Goal: Task Accomplishment & Management: Complete application form

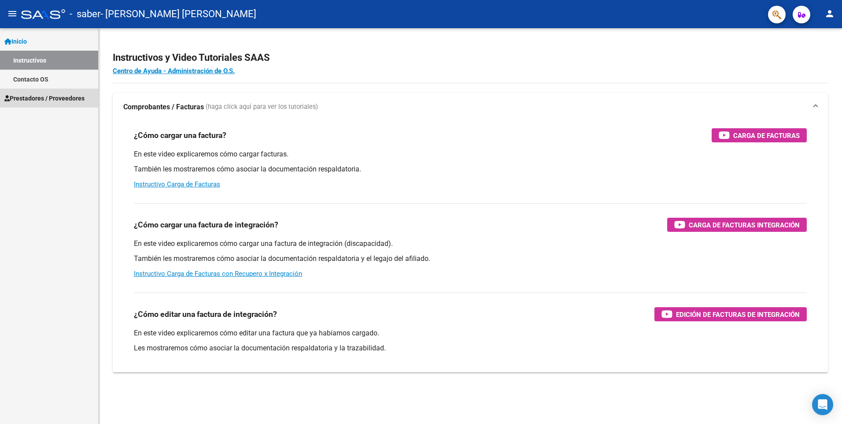
click at [28, 99] on span "Prestadores / Proveedores" at bounding box center [44, 98] width 80 height 10
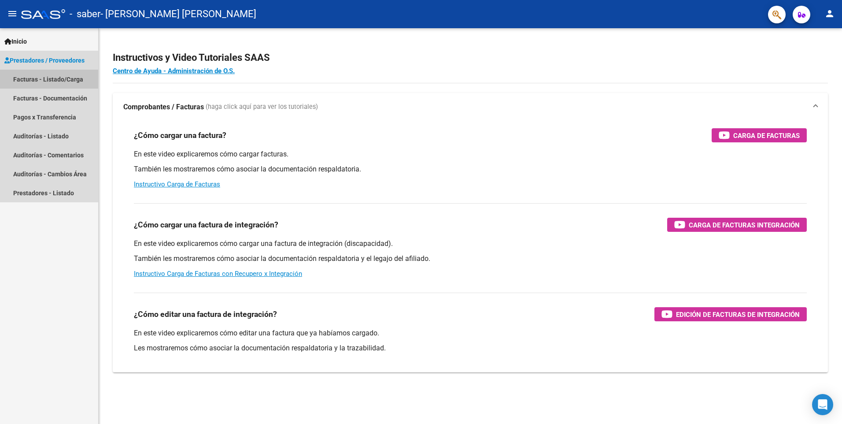
click at [39, 78] on link "Facturas - Listado/Carga" at bounding box center [49, 79] width 98 height 19
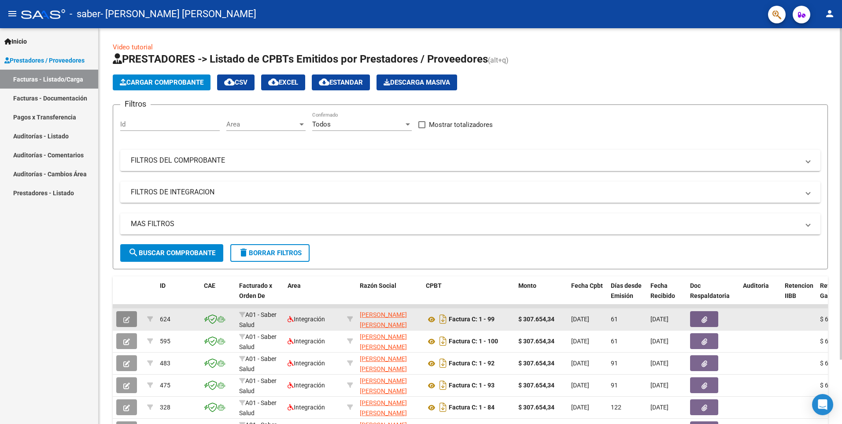
click at [131, 318] on button "button" at bounding box center [126, 319] width 21 height 16
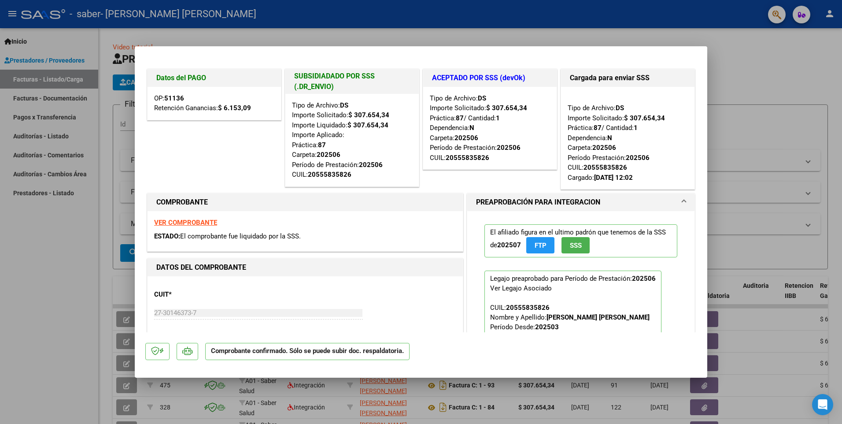
click at [752, 71] on div at bounding box center [421, 212] width 842 height 424
type input "$ 0,00"
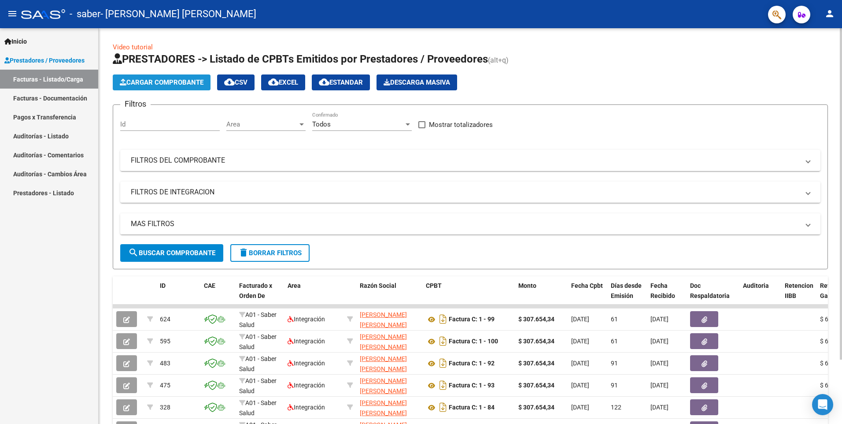
click at [165, 79] on span "Cargar Comprobante" at bounding box center [162, 82] width 84 height 8
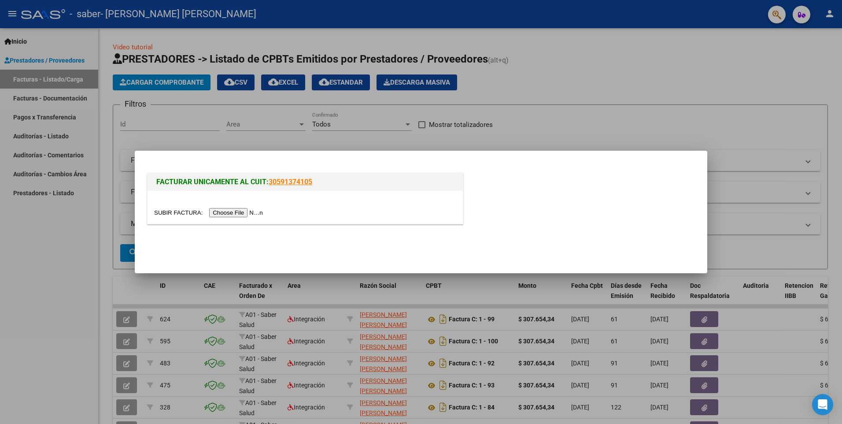
click at [240, 214] on input "file" at bounding box center [209, 212] width 111 height 9
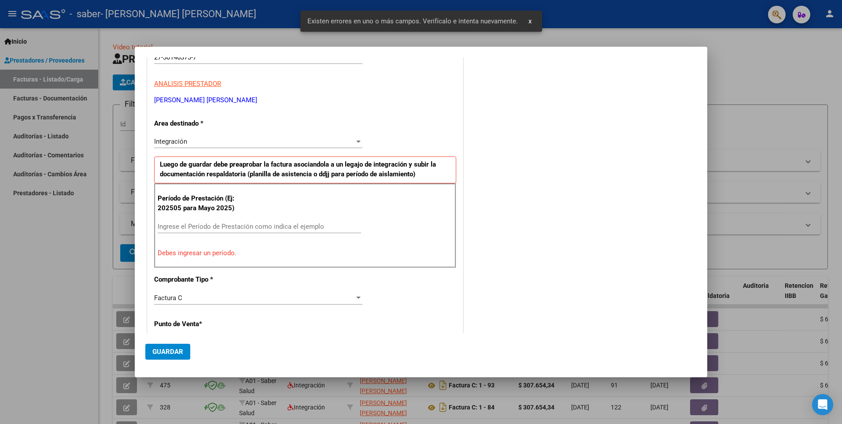
scroll to position [120, 0]
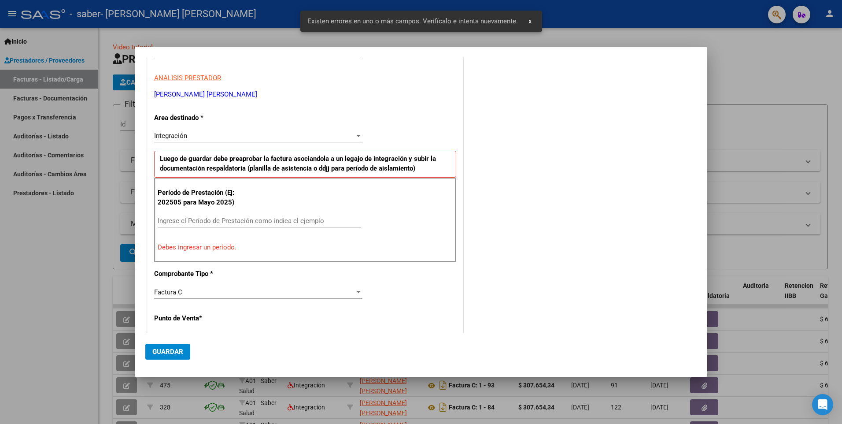
click at [185, 222] on input "Ingrese el Período de Prestación como indica el ejemplo" at bounding box center [259, 221] width 203 height 8
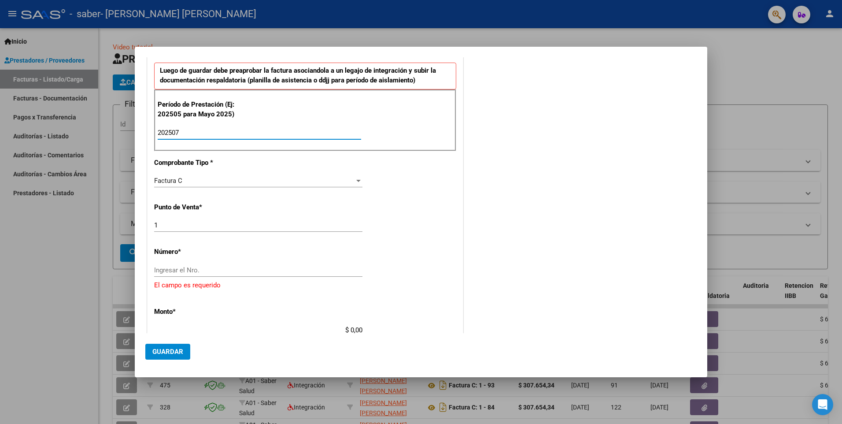
scroll to position [252, 0]
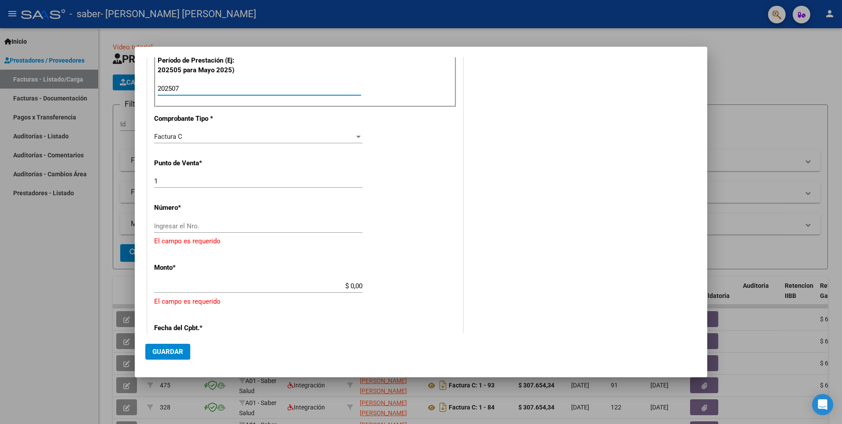
type input "202507"
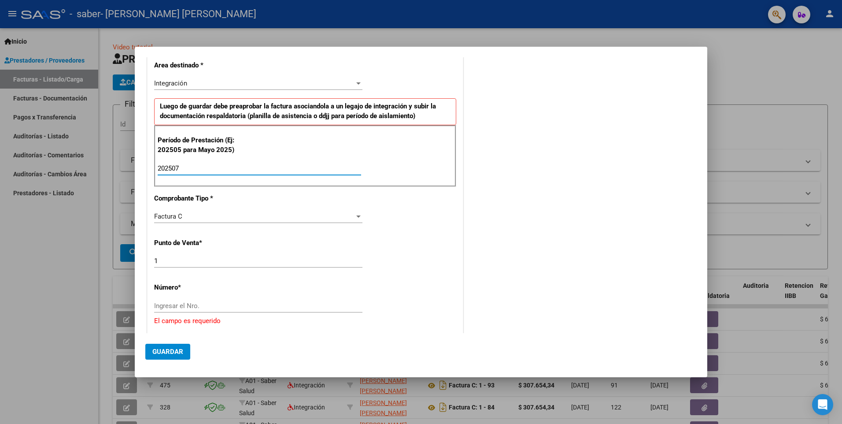
scroll to position [220, 0]
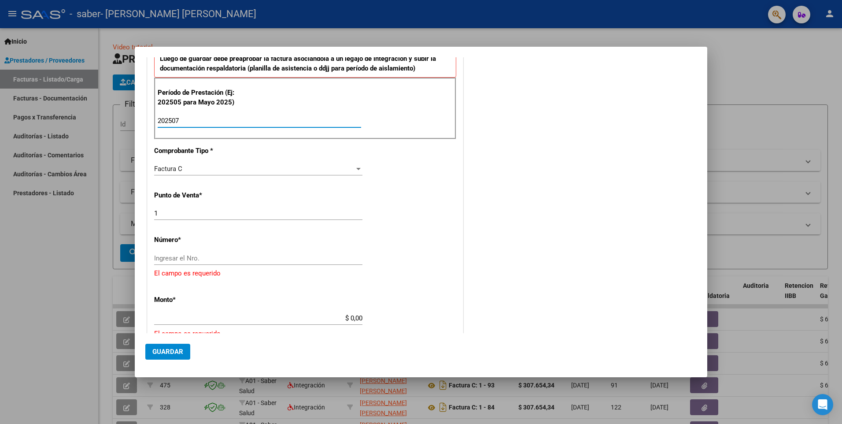
click at [228, 248] on div "CUIT * 27-30146373-7 Ingresar CUIT ANALISIS PRESTADOR [PERSON_NAME] [PERSON_NAM…" at bounding box center [305, 264] width 315 height 699
click at [219, 256] on input "Ingresar el Nro." at bounding box center [258, 258] width 208 height 8
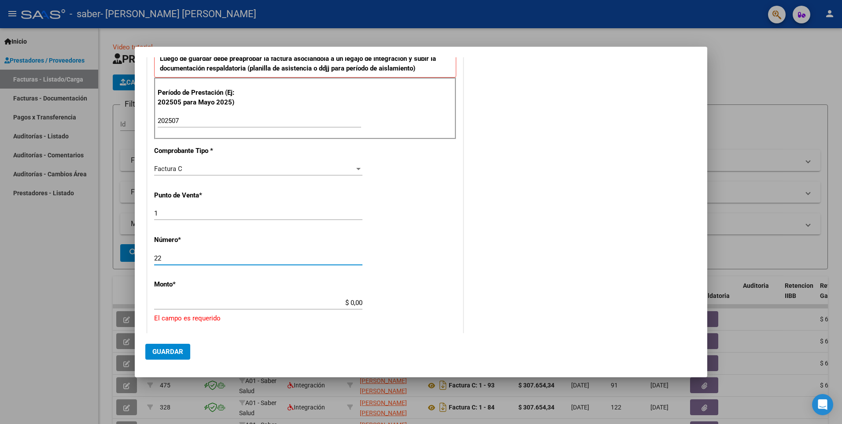
type input "2"
type input "117"
type input "$ 307.654,34"
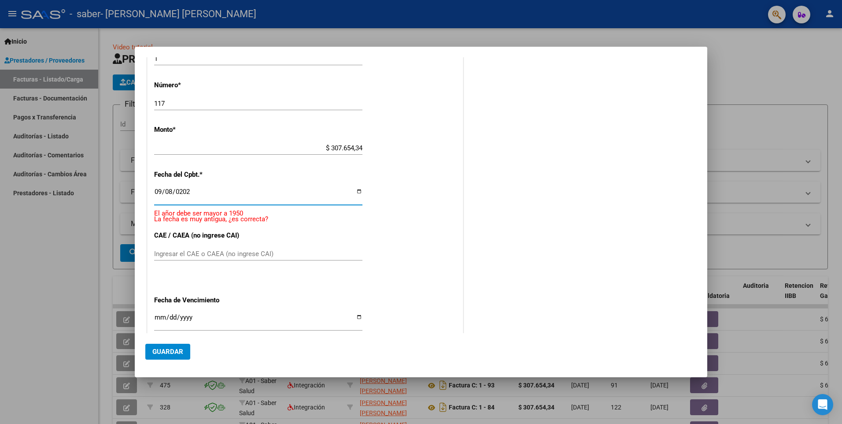
type input "[DATE]"
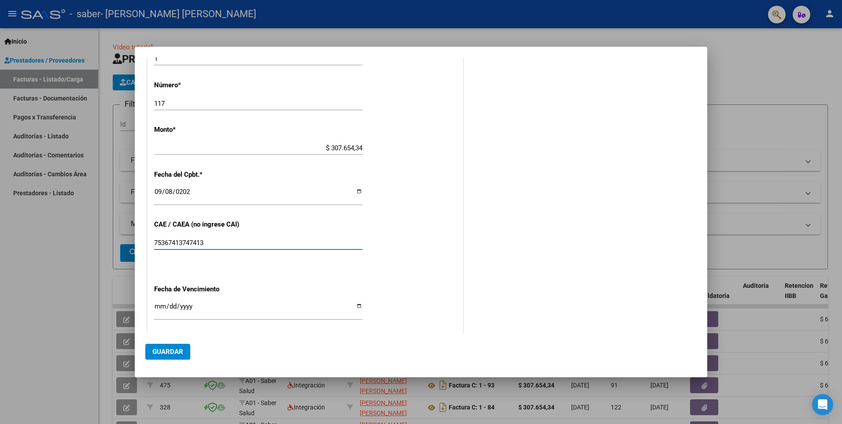
type input "75367413747413"
type input "[DATE]"
click at [176, 353] on span "Guardar" at bounding box center [167, 351] width 31 height 8
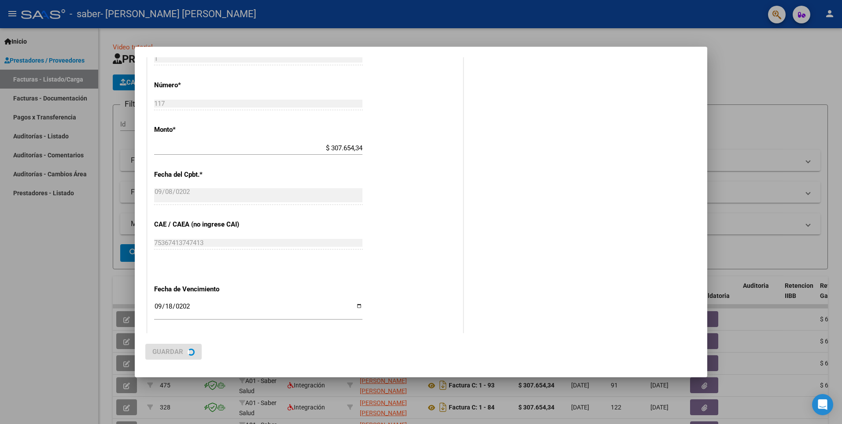
scroll to position [0, 0]
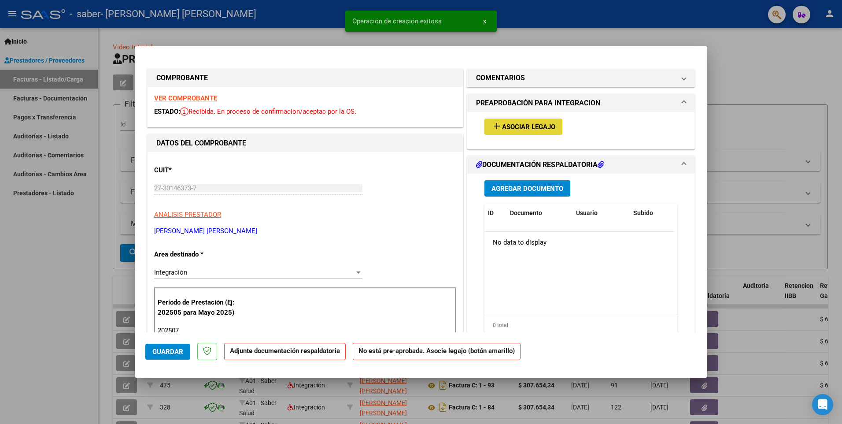
click at [538, 121] on button "add Asociar Legajo" at bounding box center [523, 126] width 78 height 16
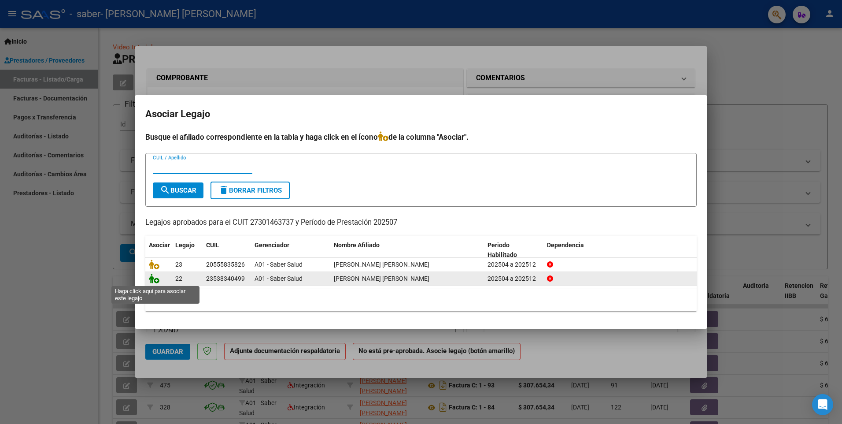
click at [156, 280] on icon at bounding box center [154, 278] width 11 height 10
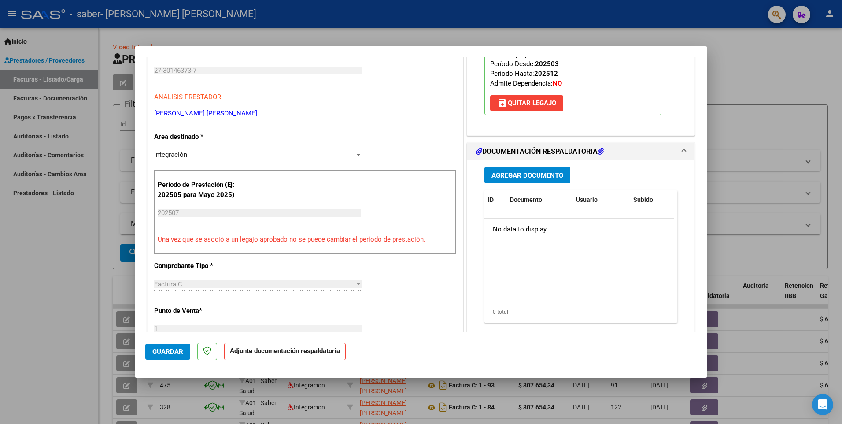
scroll to position [132, 0]
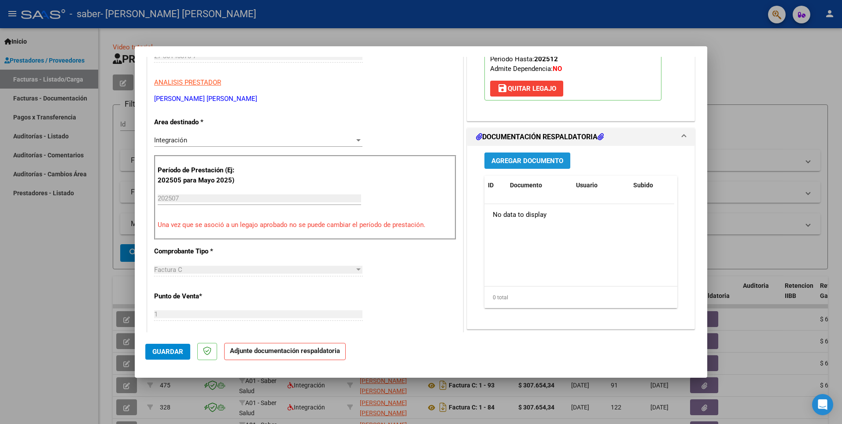
click at [513, 161] on span "Agregar Documento" at bounding box center [527, 161] width 72 height 8
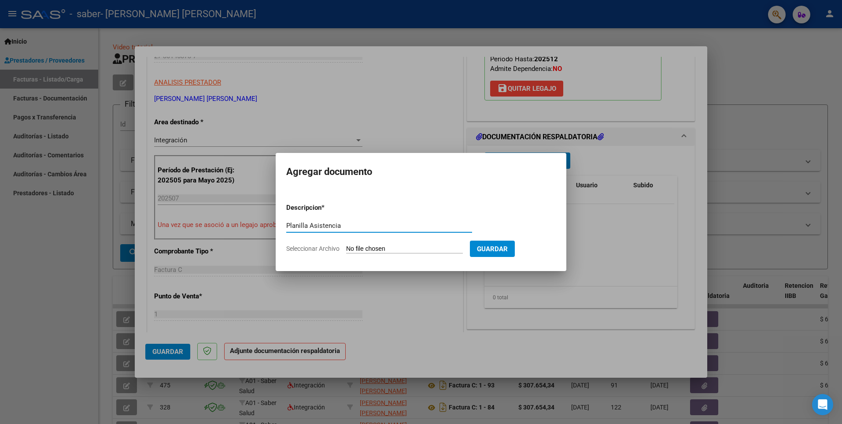
type input "Planilla Asistencia"
click at [355, 246] on input "Seleccionar Archivo" at bounding box center [404, 249] width 117 height 8
type input "C:\fakepath\Autorizacion [PERSON_NAME] 072025.pdf"
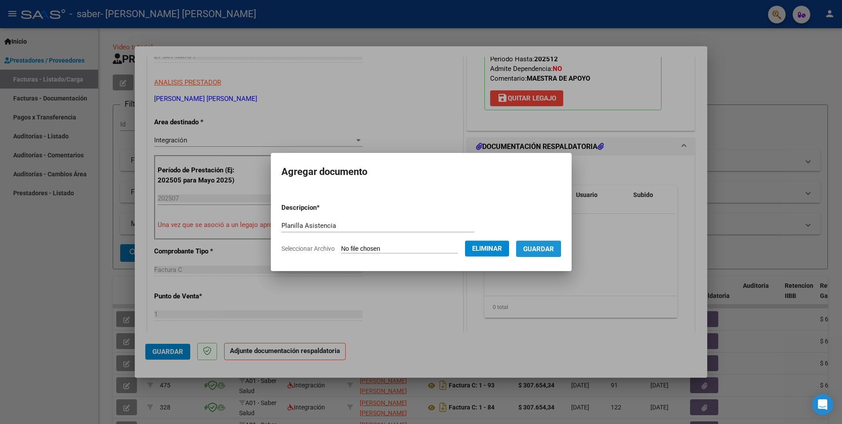
click at [544, 245] on span "Guardar" at bounding box center [538, 249] width 31 height 8
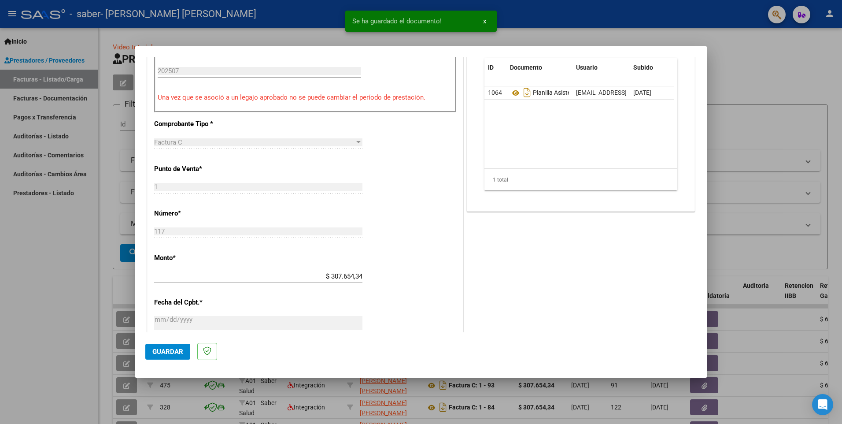
scroll to position [264, 0]
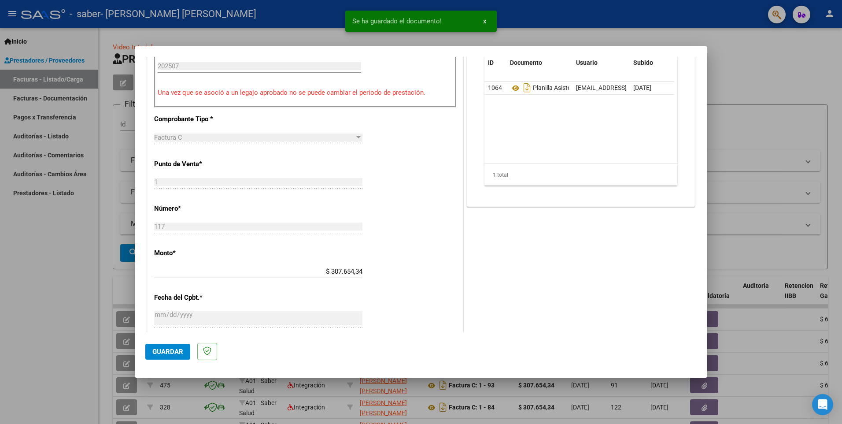
click at [170, 354] on span "Guardar" at bounding box center [167, 351] width 31 height 8
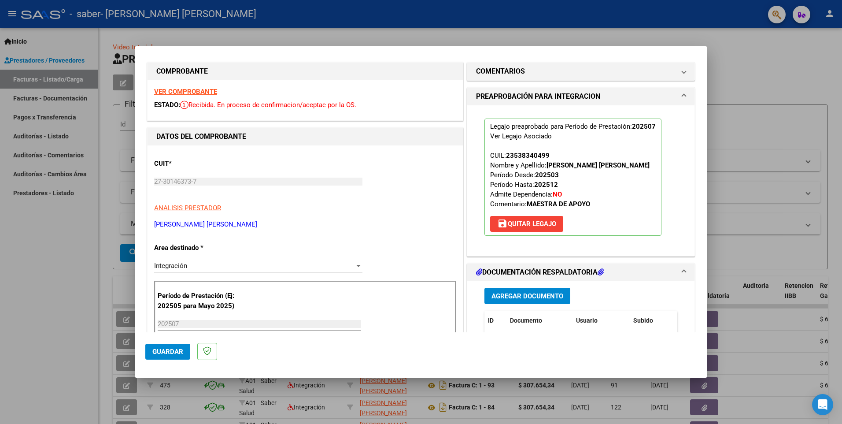
scroll to position [0, 0]
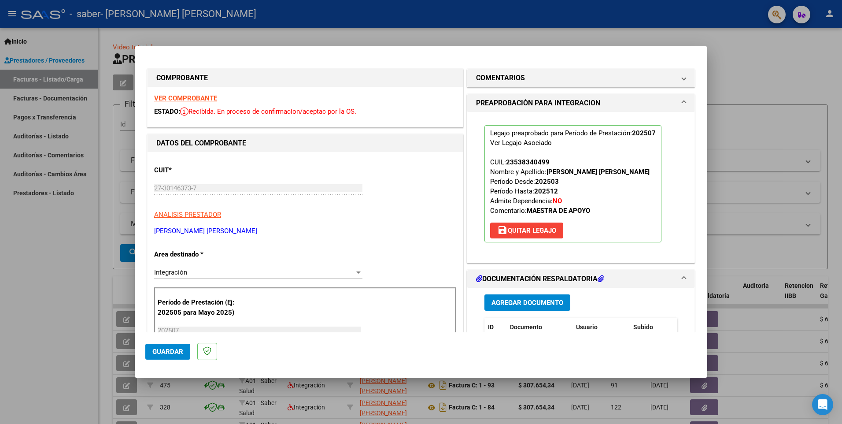
click at [734, 152] on div at bounding box center [421, 212] width 842 height 424
type input "$ 0,00"
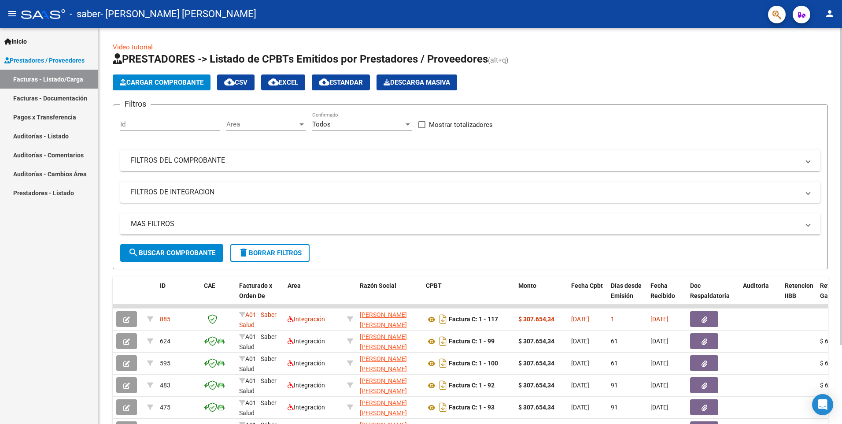
click at [174, 81] on span "Cargar Comprobante" at bounding box center [162, 82] width 84 height 8
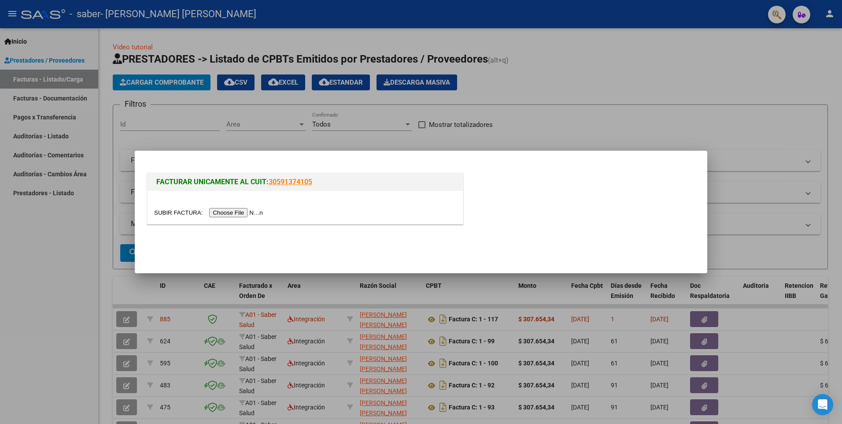
click at [225, 214] on input "file" at bounding box center [209, 212] width 111 height 9
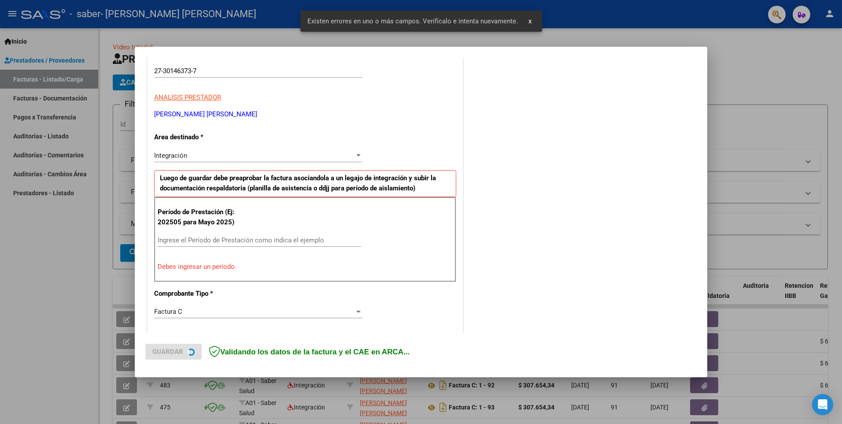
scroll to position [152, 0]
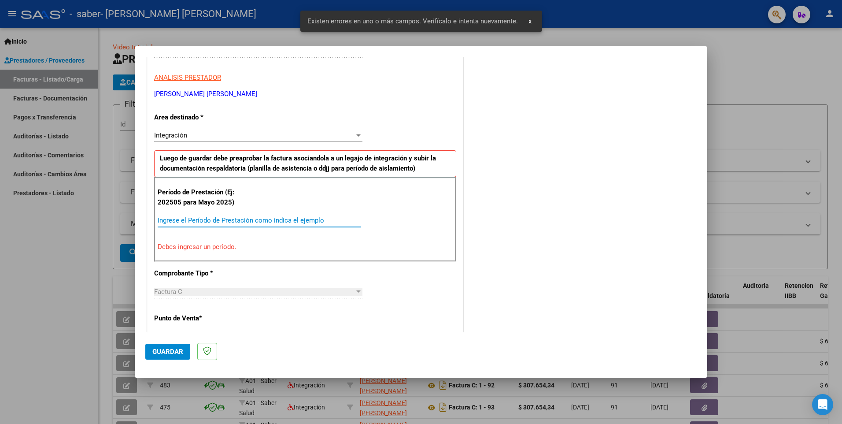
click at [205, 222] on input "Ingrese el Período de Prestación como indica el ejemplo" at bounding box center [259, 220] width 203 height 8
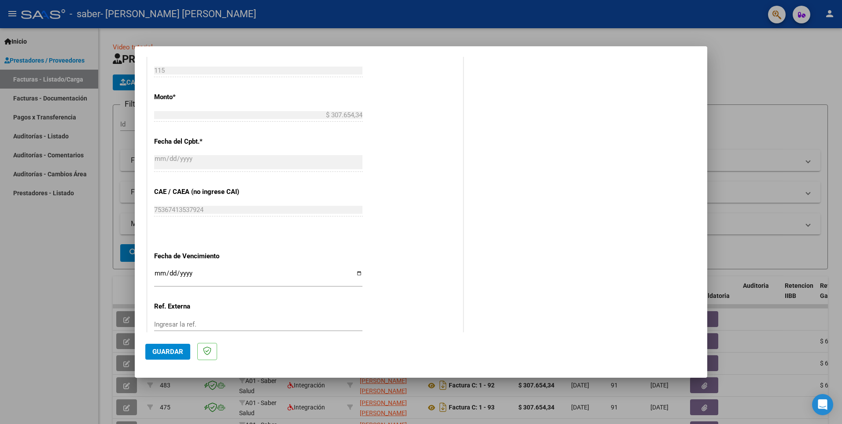
scroll to position [461, 0]
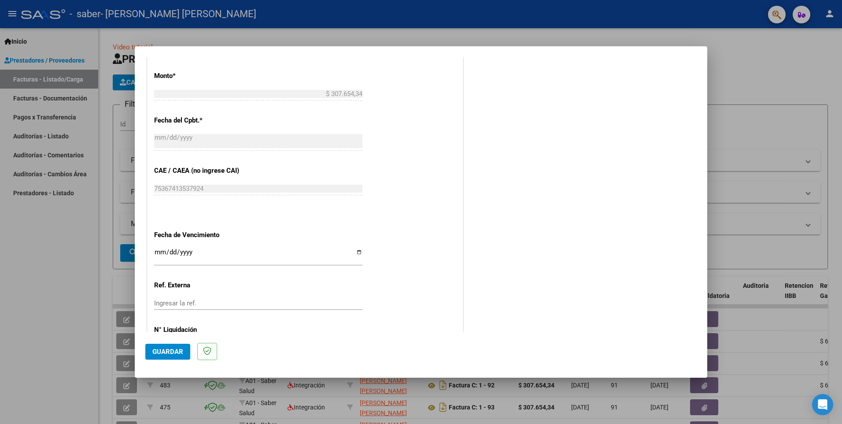
type input "202507"
click at [183, 257] on input "Ingresar la fecha" at bounding box center [258, 255] width 208 height 14
type input "[DATE]"
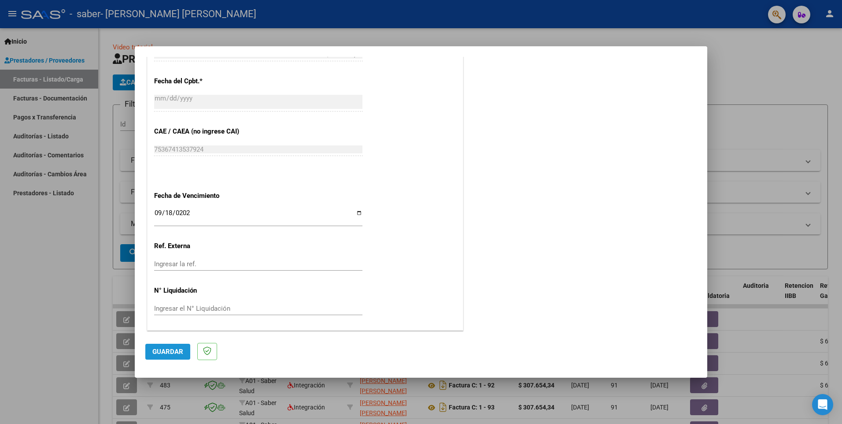
click at [170, 350] on span "Guardar" at bounding box center [167, 351] width 31 height 8
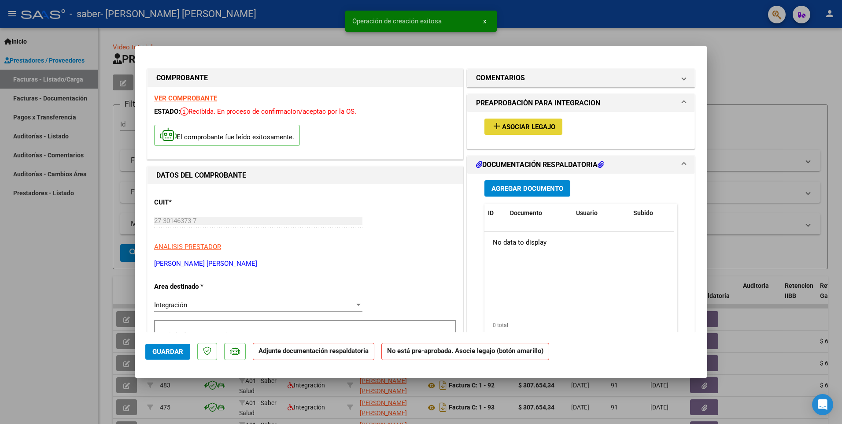
click at [516, 121] on button "add Asociar Legajo" at bounding box center [523, 126] width 78 height 16
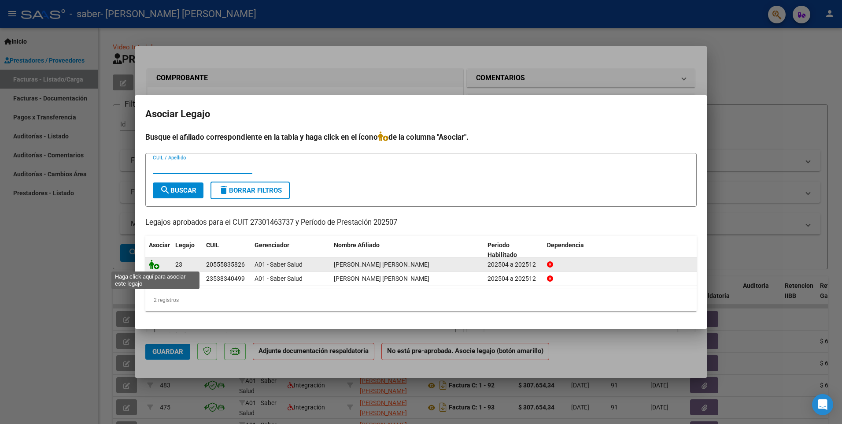
click at [152, 264] on icon at bounding box center [154, 264] width 11 height 10
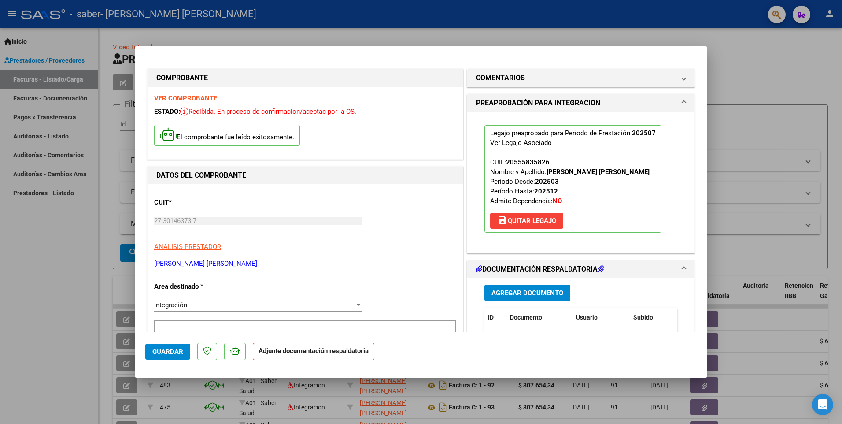
scroll to position [88, 0]
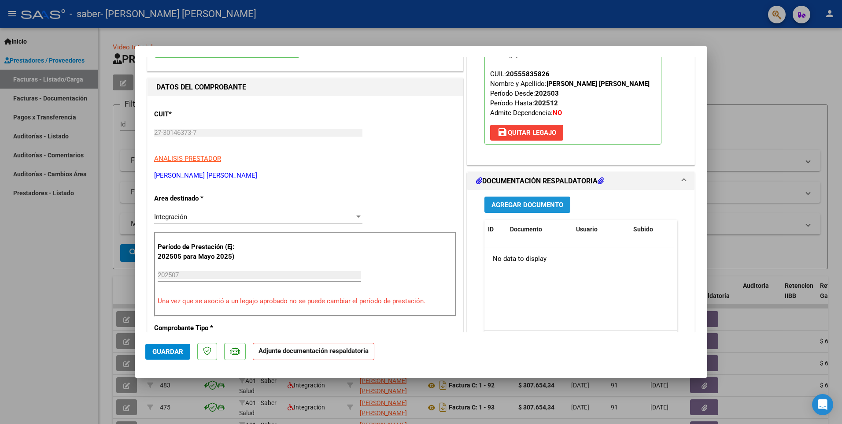
click at [526, 202] on span "Agregar Documento" at bounding box center [527, 205] width 72 height 8
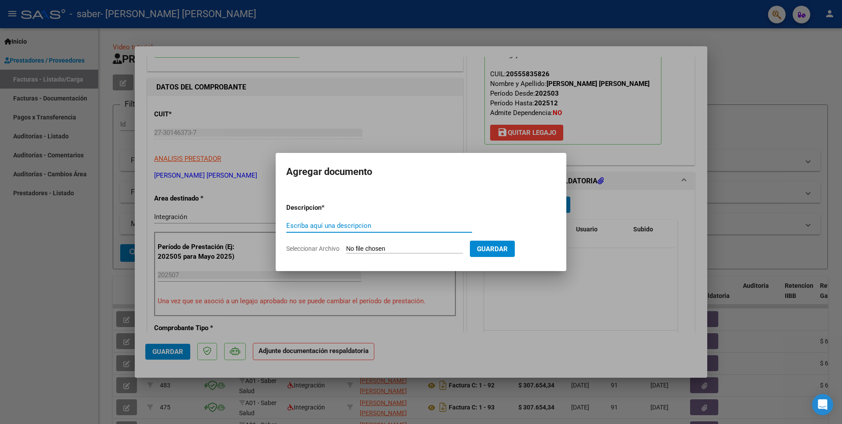
click at [380, 250] on input "Seleccionar Archivo" at bounding box center [404, 249] width 117 height 8
type input "C:\fakepath\Autorizacion [PERSON_NAME] 072025.pdf"
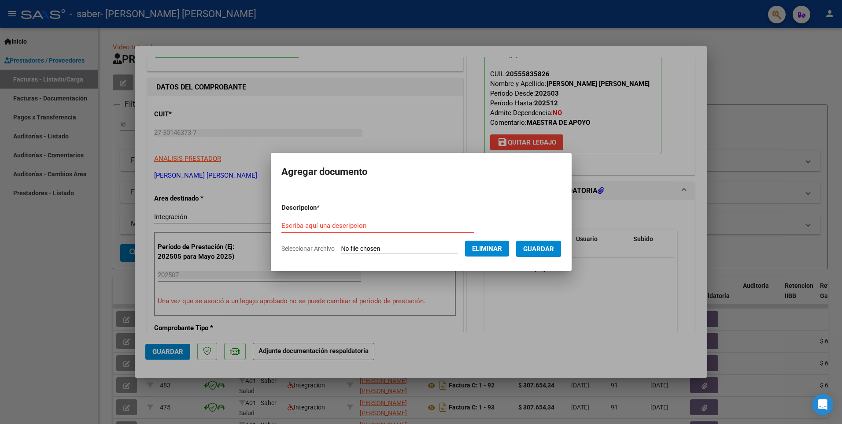
click at [322, 221] on div "Escriba aquí una descripcion" at bounding box center [377, 225] width 193 height 13
type input "Planilla Asistencia"
click at [542, 247] on span "Guardar" at bounding box center [538, 249] width 31 height 8
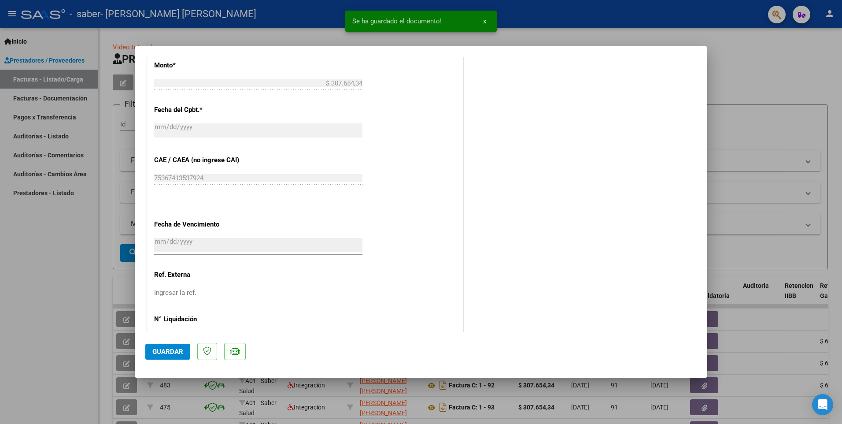
scroll to position [513, 0]
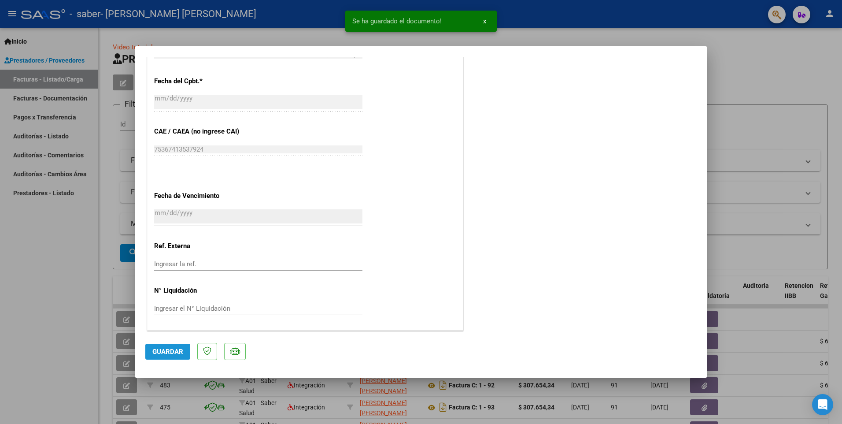
click at [183, 354] on button "Guardar" at bounding box center [167, 351] width 45 height 16
click at [732, 161] on div at bounding box center [421, 212] width 842 height 424
type input "$ 0,00"
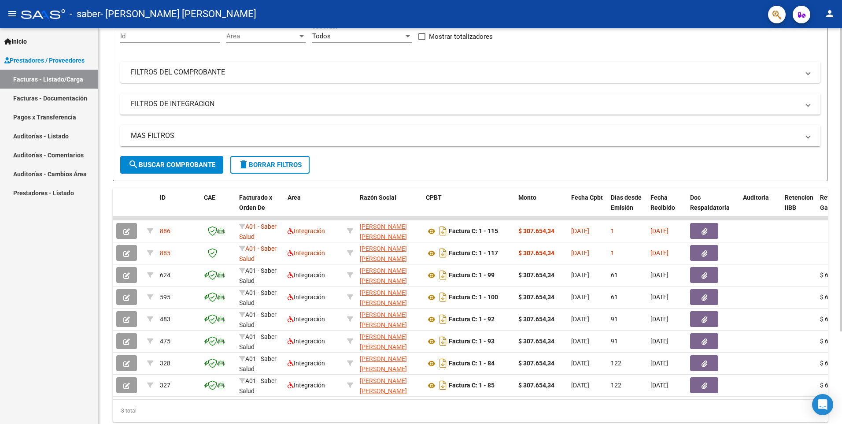
scroll to position [0, 0]
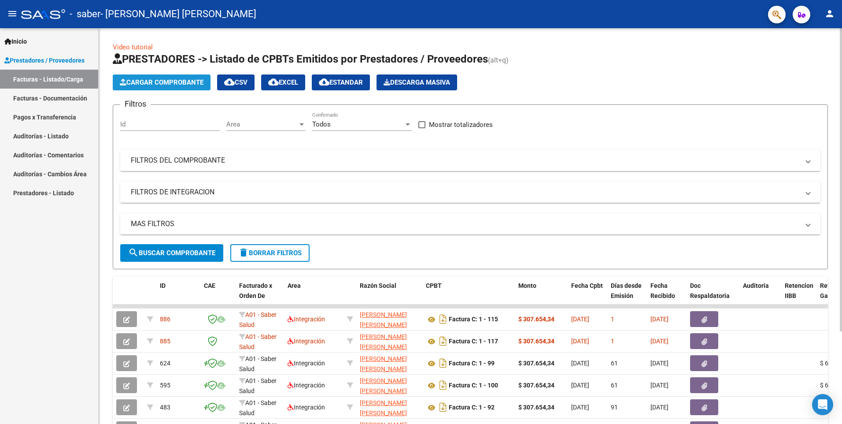
click at [190, 83] on span "Cargar Comprobante" at bounding box center [162, 82] width 84 height 8
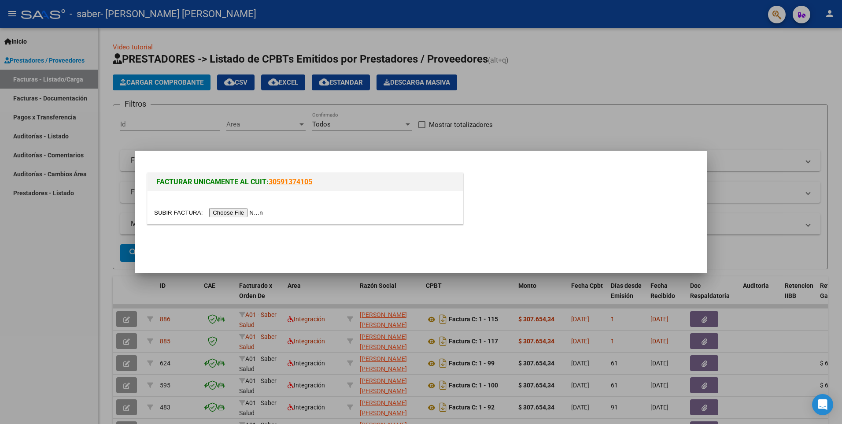
click at [225, 214] on input "file" at bounding box center [209, 212] width 111 height 9
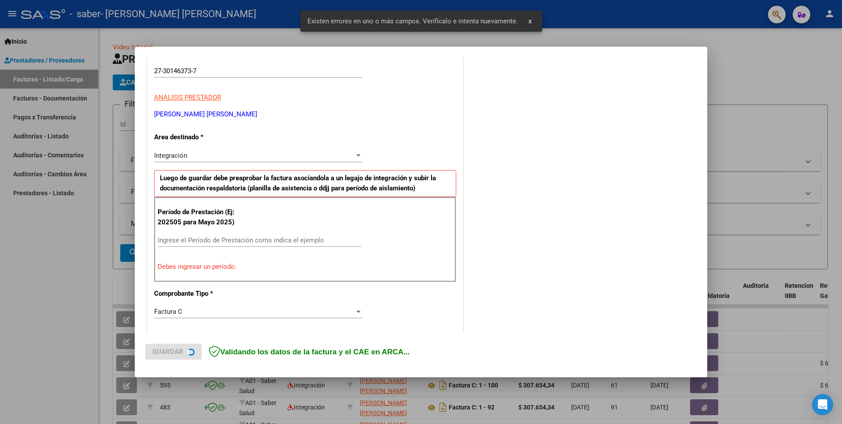
scroll to position [152, 0]
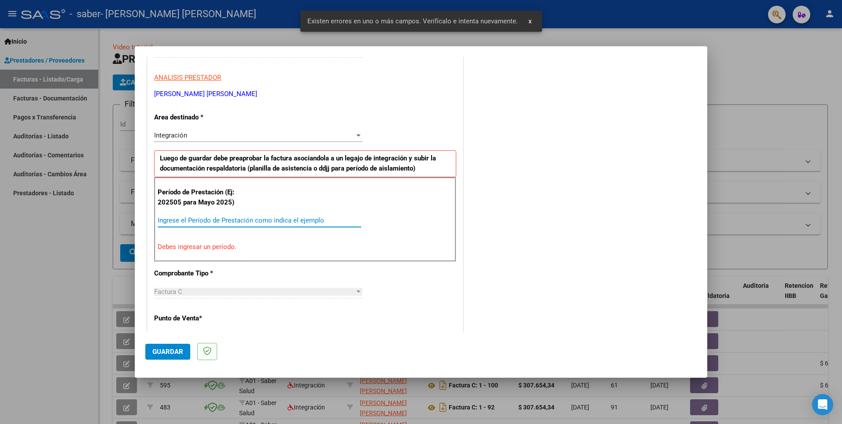
click at [190, 223] on input "Ingrese el Período de Prestación como indica el ejemplo" at bounding box center [259, 220] width 203 height 8
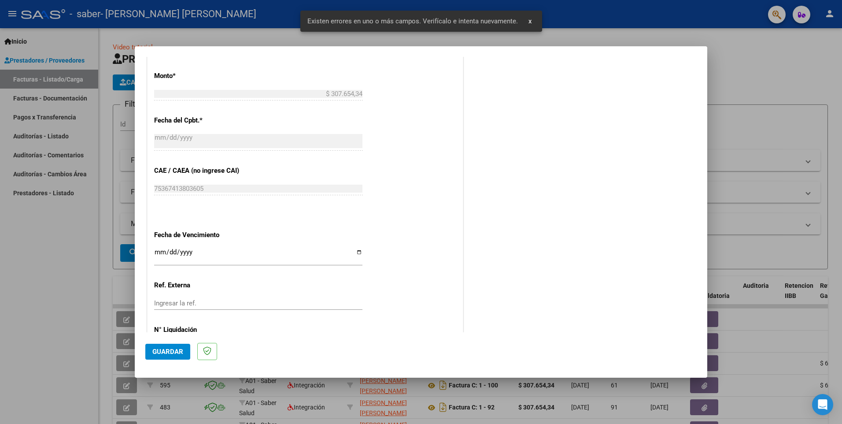
scroll to position [500, 0]
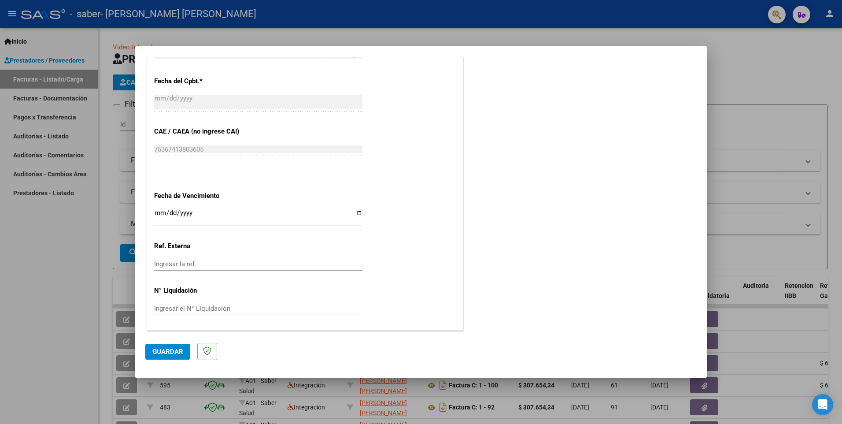
type input "202508"
click at [154, 211] on input "Ingresar la fecha" at bounding box center [258, 216] width 208 height 14
click at [168, 352] on span "Guardar" at bounding box center [167, 351] width 31 height 8
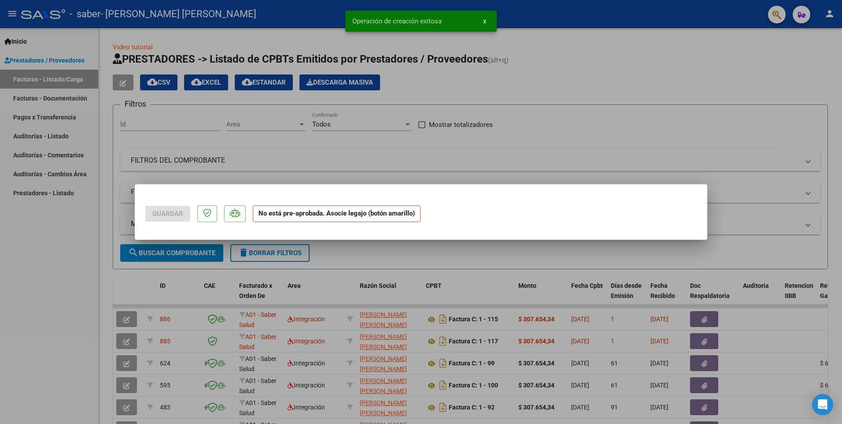
scroll to position [0, 0]
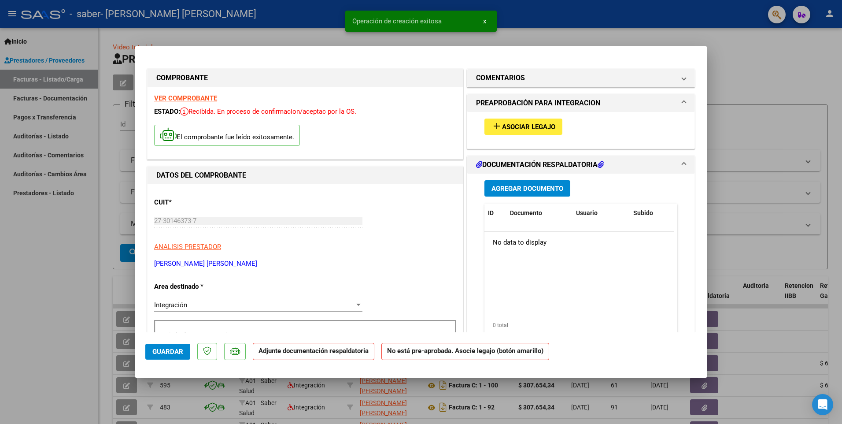
click at [529, 127] on span "Asociar Legajo" at bounding box center [528, 127] width 53 height 8
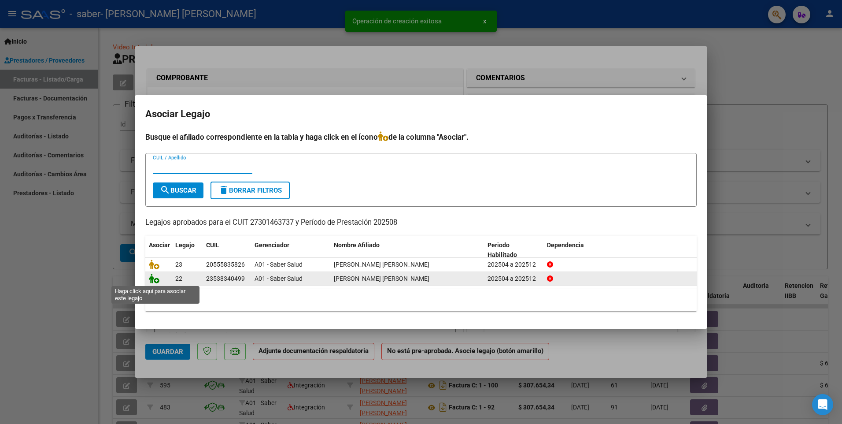
click at [154, 281] on icon at bounding box center [154, 278] width 11 height 10
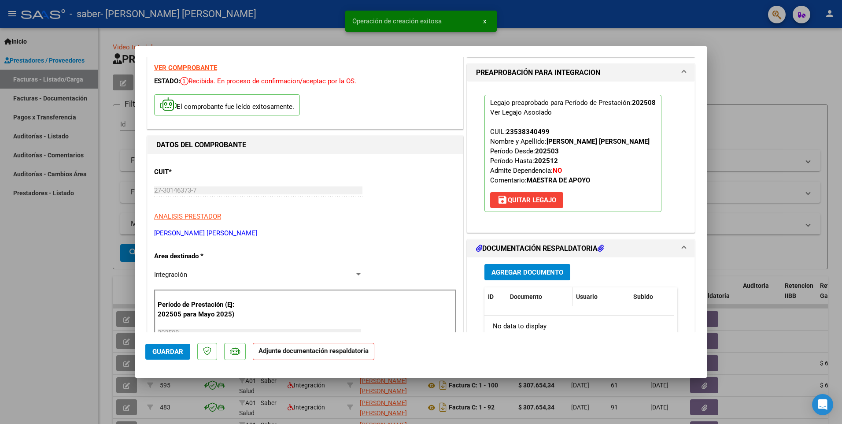
scroll to position [44, 0]
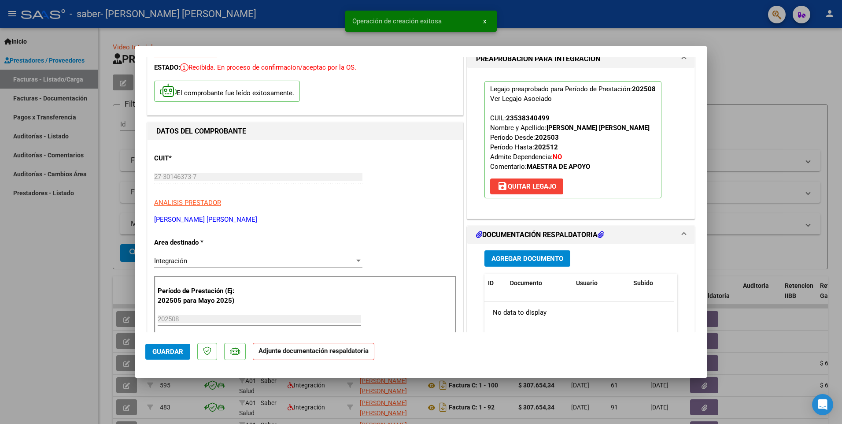
click at [536, 259] on span "Agregar Documento" at bounding box center [527, 259] width 72 height 8
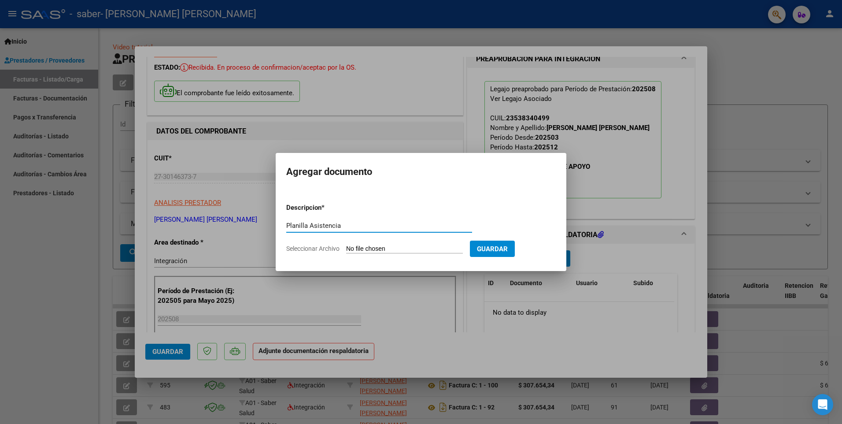
type input "Planilla Asistencia"
click at [386, 244] on form "Descripcion * Planilla Asistencia Escriba aquí una descripcion Seleccionar Arch…" at bounding box center [421, 228] width 270 height 64
click at [355, 248] on input "Seleccionar Archivo" at bounding box center [404, 249] width 117 height 8
type input "C:\fakepath\Autorizacion [PERSON_NAME] 082025.pdf"
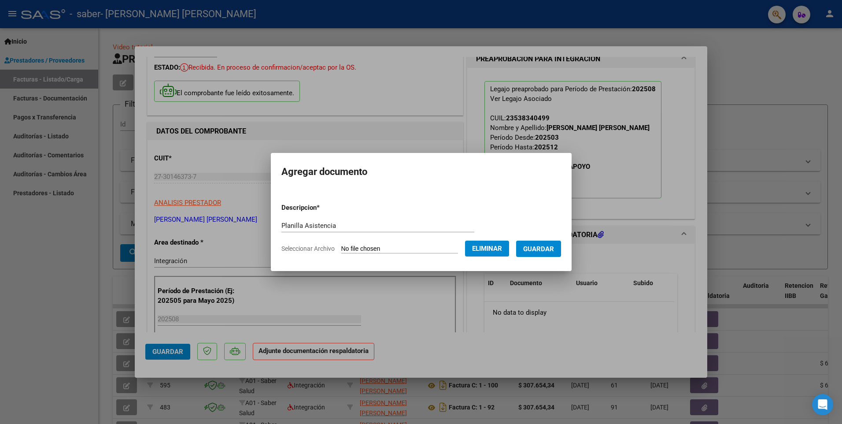
click at [543, 248] on span "Guardar" at bounding box center [538, 249] width 31 height 8
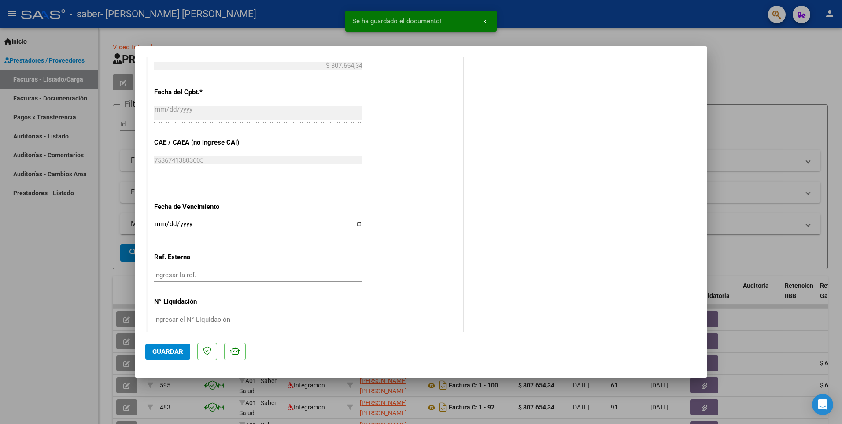
scroll to position [513, 0]
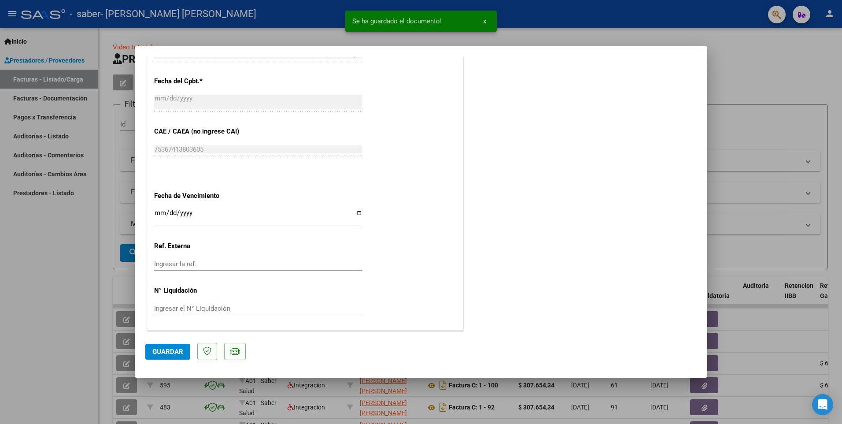
click at [163, 348] on span "Guardar" at bounding box center [167, 351] width 31 height 8
click at [477, 22] on button "x" at bounding box center [484, 21] width 17 height 16
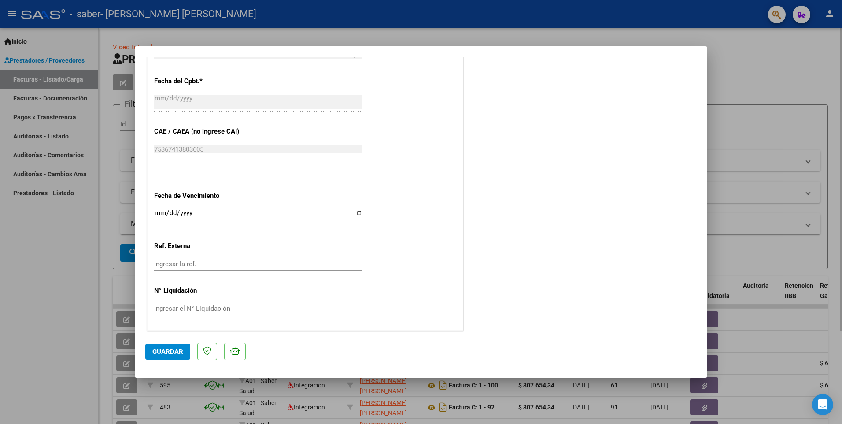
click at [729, 62] on div at bounding box center [421, 212] width 842 height 424
type input "$ 0,00"
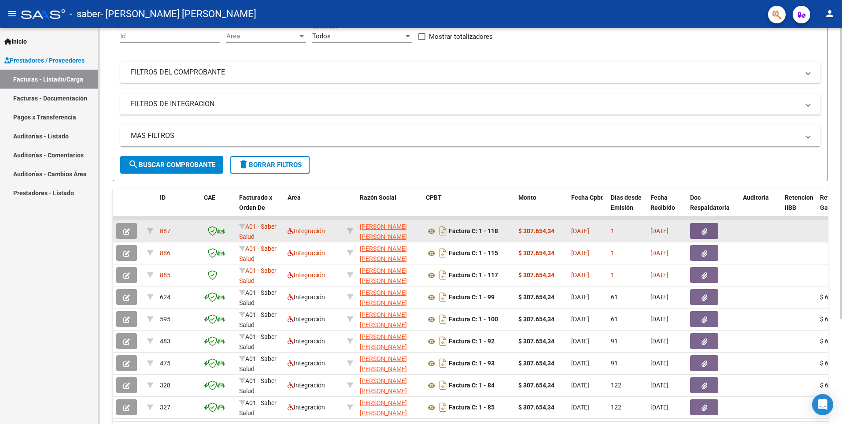
scroll to position [0, 0]
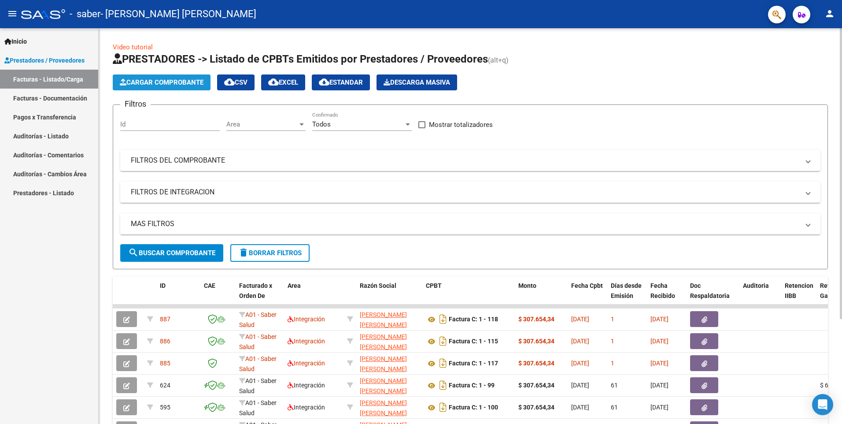
click at [151, 86] on span "Cargar Comprobante" at bounding box center [162, 82] width 84 height 8
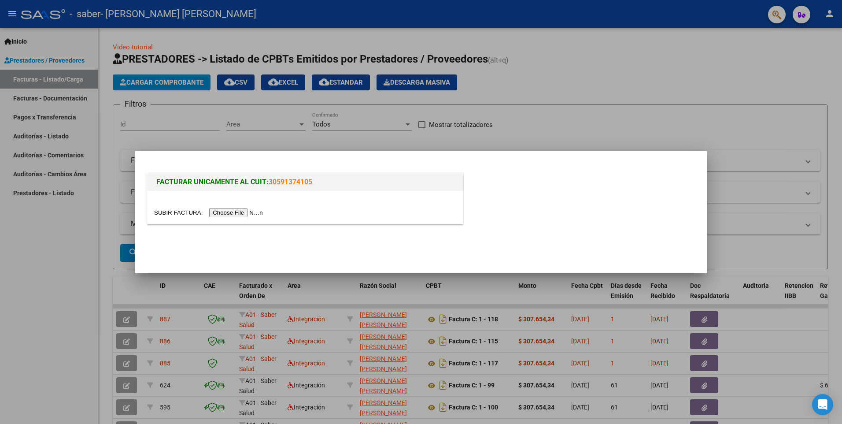
click at [228, 211] on input "file" at bounding box center [209, 212] width 111 height 9
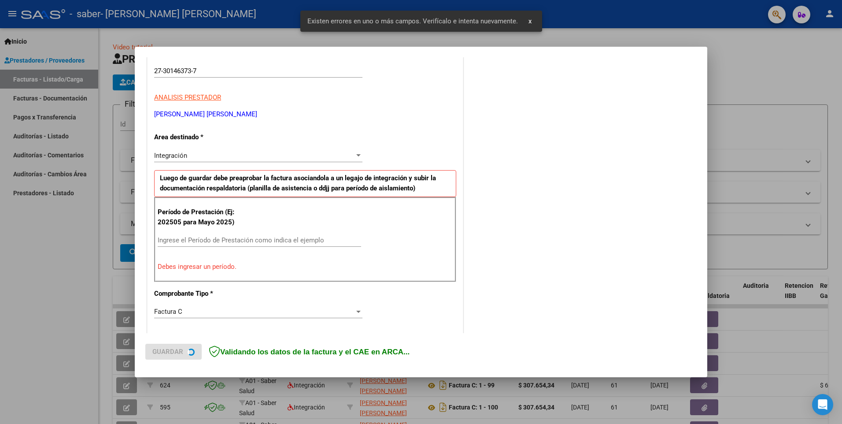
scroll to position [152, 0]
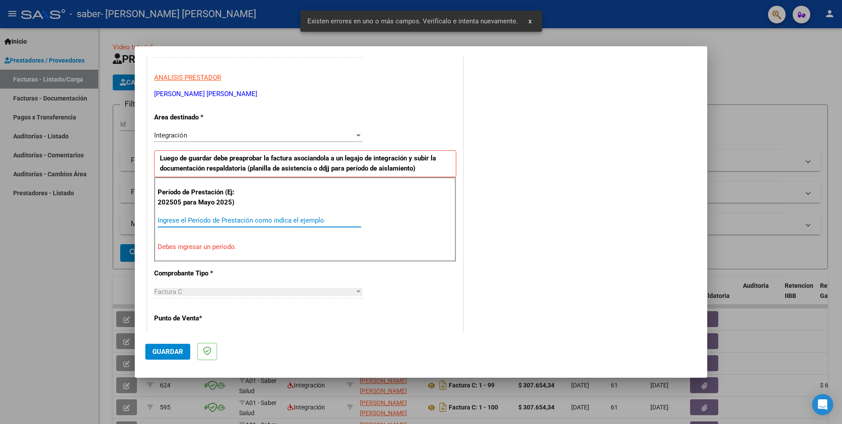
click at [185, 223] on input "Ingrese el Período de Prestación como indica el ejemplo" at bounding box center [259, 220] width 203 height 8
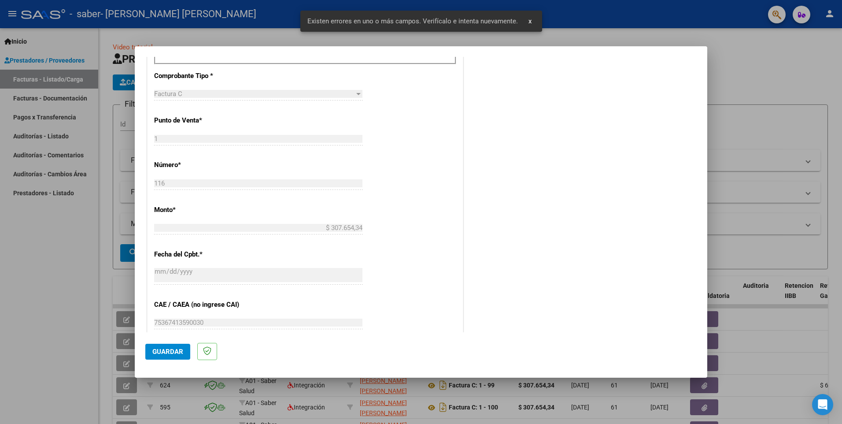
scroll to position [373, 0]
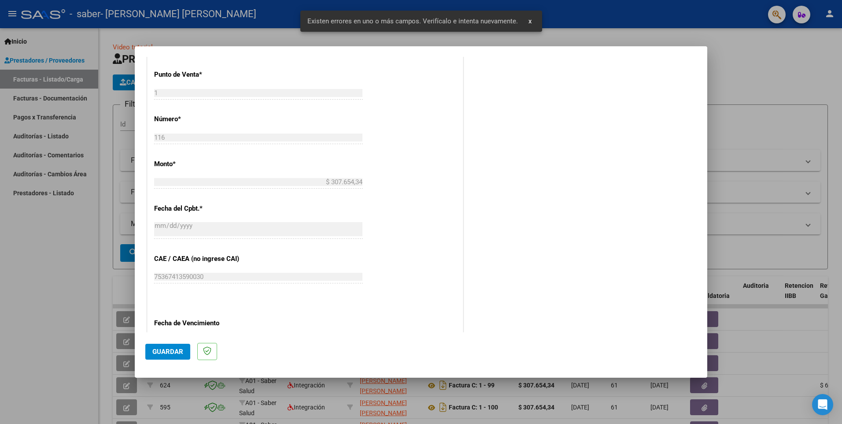
type input "202508"
click at [177, 348] on span "Guardar" at bounding box center [167, 351] width 31 height 8
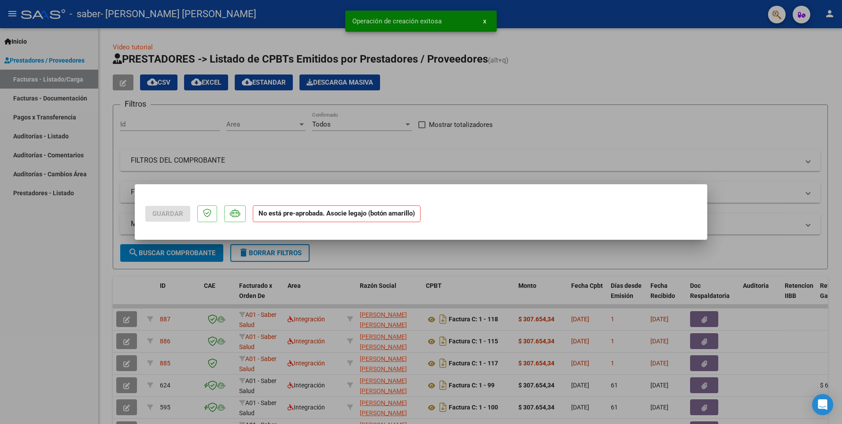
scroll to position [0, 0]
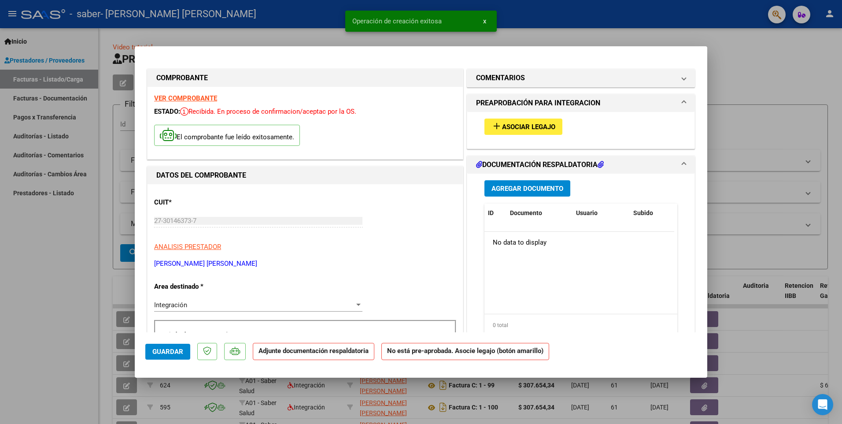
click at [553, 126] on button "add Asociar Legajo" at bounding box center [523, 126] width 78 height 16
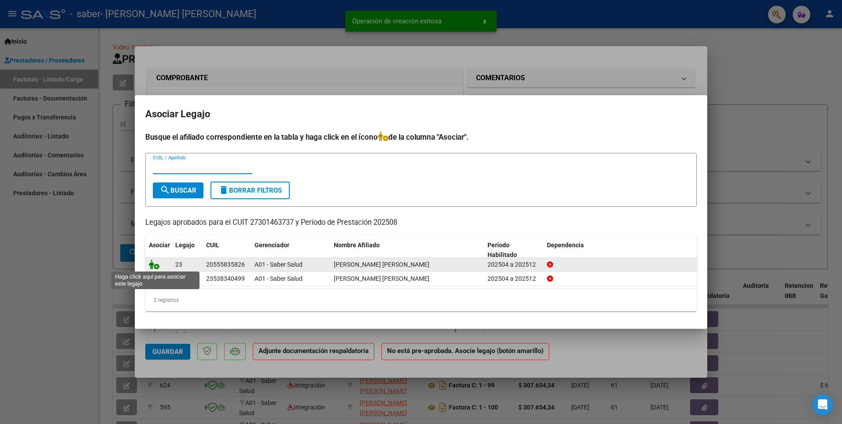
click at [155, 264] on icon at bounding box center [154, 264] width 11 height 10
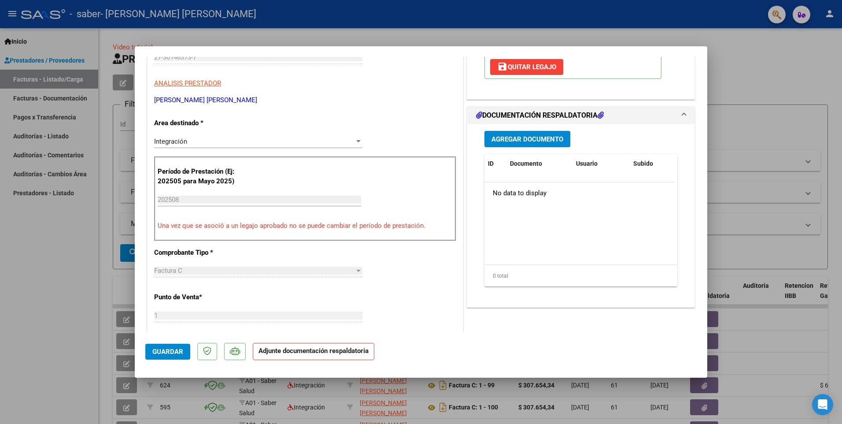
scroll to position [176, 0]
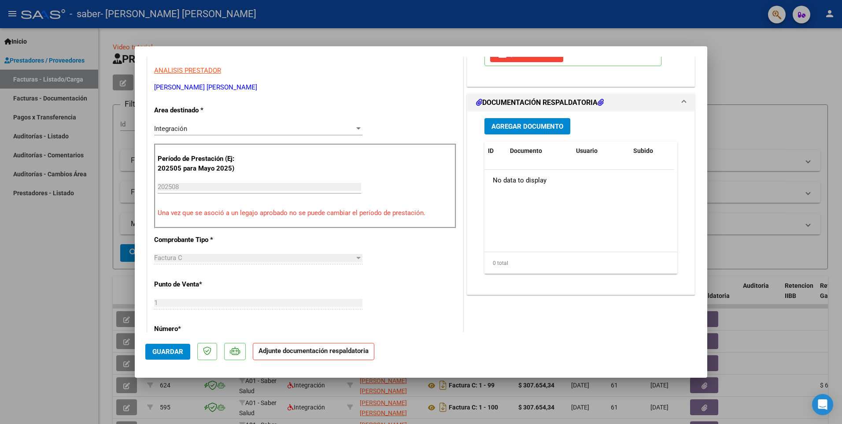
click at [518, 129] on span "Agregar Documento" at bounding box center [527, 126] width 72 height 8
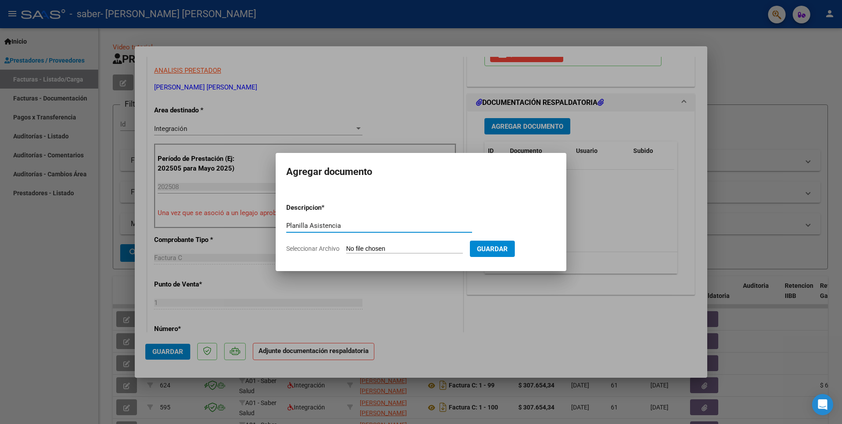
type input "Planilla Asistencia"
click at [366, 250] on input "Seleccionar Archivo" at bounding box center [404, 249] width 117 height 8
type input "C:\fakepath\Autorizacion [PERSON_NAME] 082025.pdf"
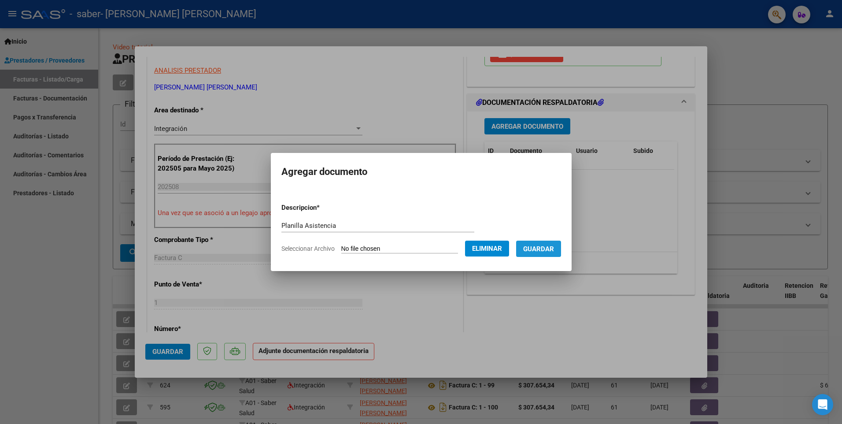
click at [552, 248] on span "Guardar" at bounding box center [538, 249] width 31 height 8
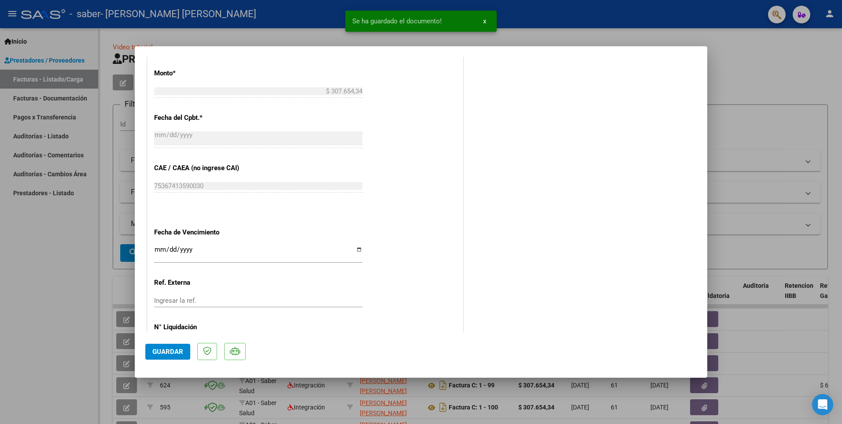
scroll to position [513, 0]
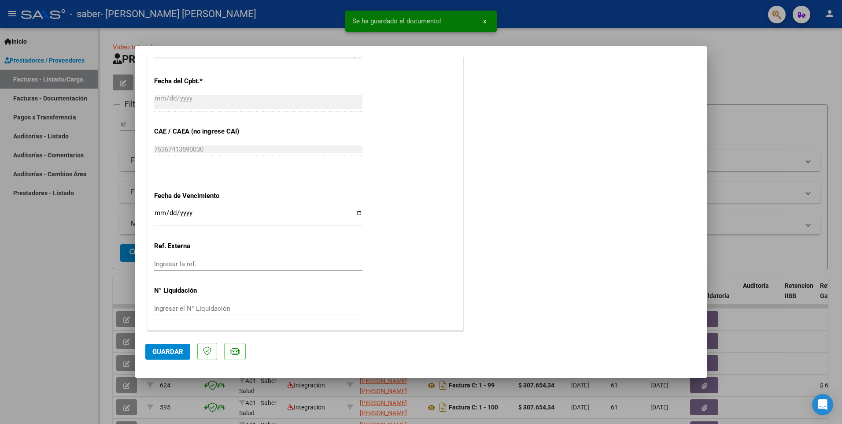
click at [156, 358] on button "Guardar" at bounding box center [167, 351] width 45 height 16
click at [780, 162] on div at bounding box center [421, 212] width 842 height 424
type input "$ 0,00"
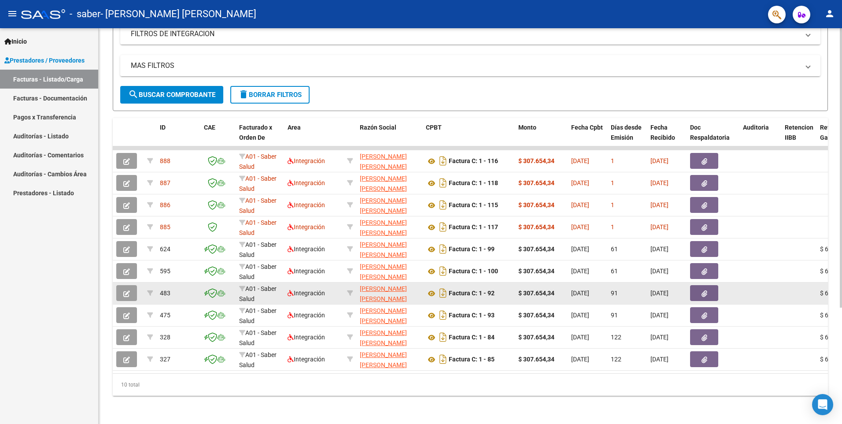
scroll to position [0, 0]
